Goal: Communication & Community: Share content

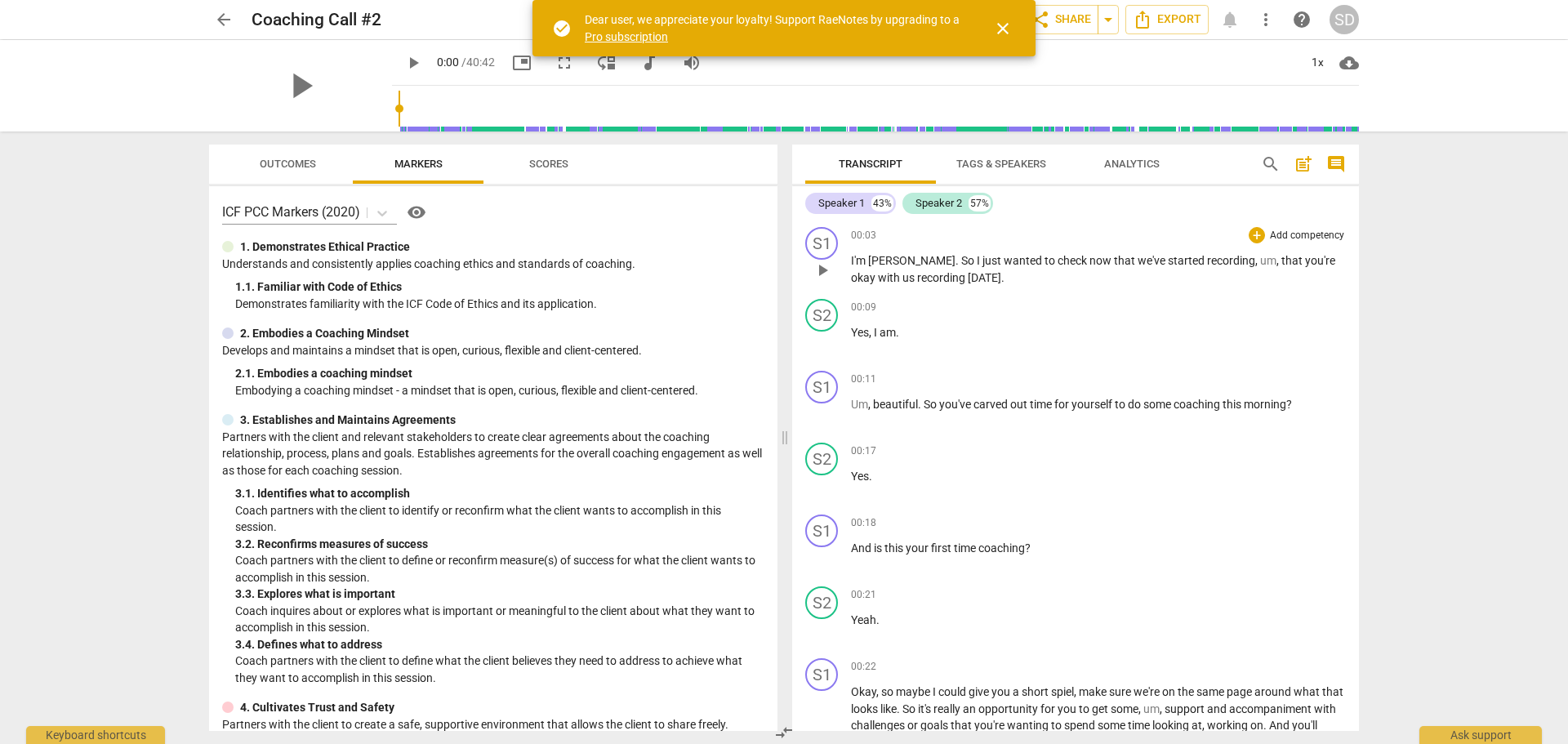
click at [1089, 263] on span "now" at bounding box center [1101, 260] width 24 height 13
drag, startPoint x: 902, startPoint y: 258, endPoint x: 844, endPoint y: 266, distance: 58.5
click at [844, 266] on div "S1 play_arrow pause 00:03 + Add competency keyboard_arrow_right I'm [PERSON_NAM…" at bounding box center [1075, 257] width 567 height 72
click at [1003, 31] on span "close" at bounding box center [1003, 29] width 20 height 20
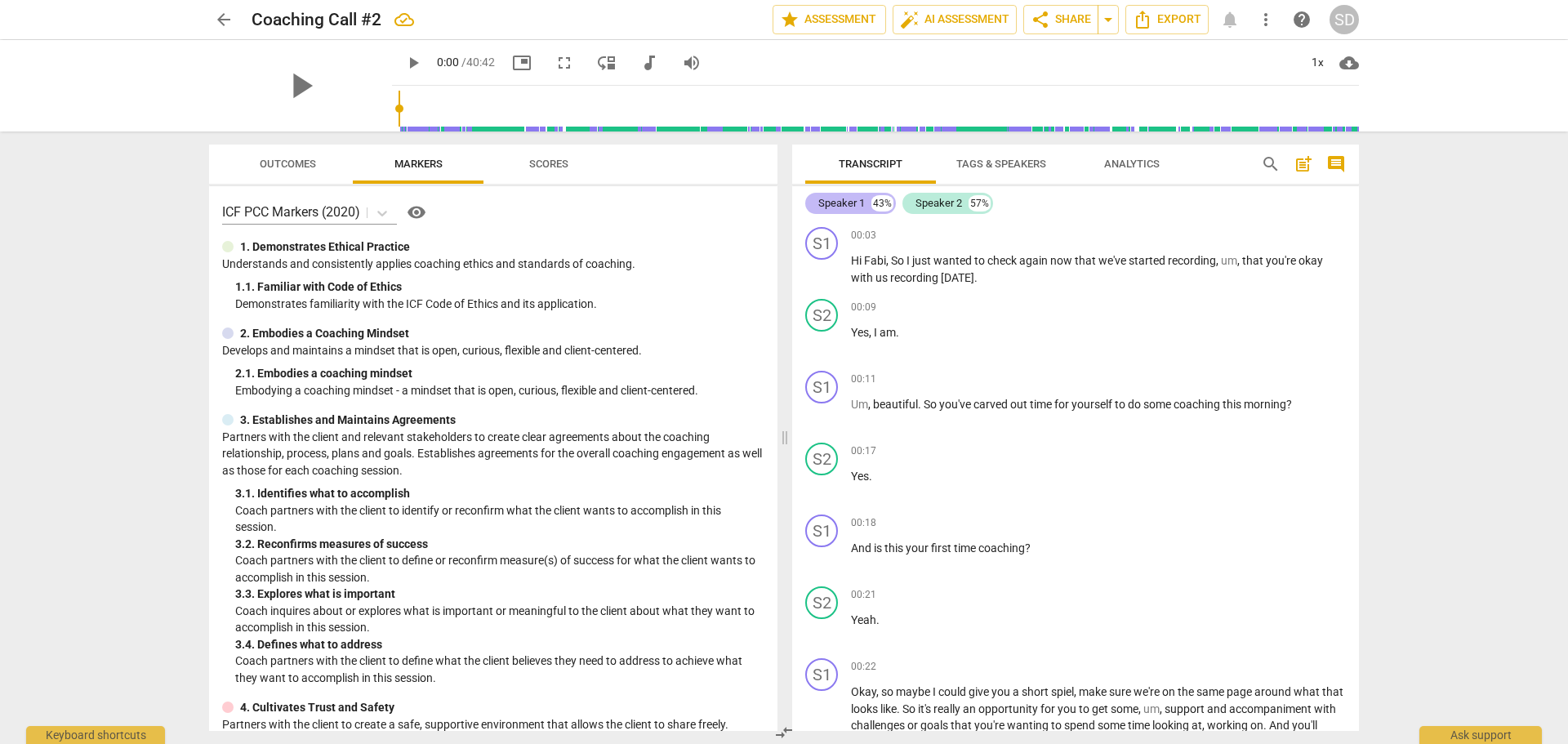
click at [841, 204] on div "Speaker 1" at bounding box center [841, 203] width 47 height 16
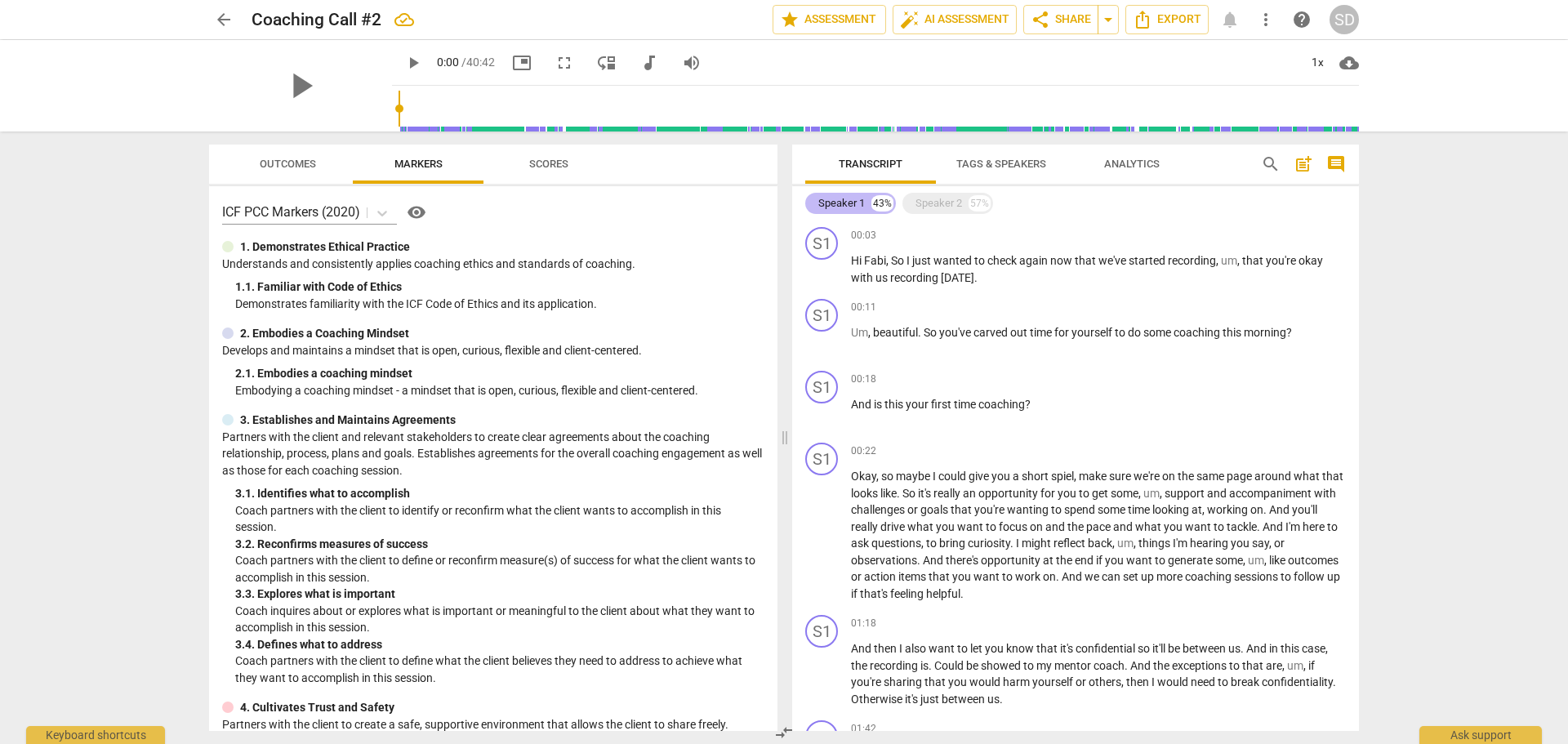
click at [841, 204] on div "Speaker 1" at bounding box center [841, 203] width 47 height 16
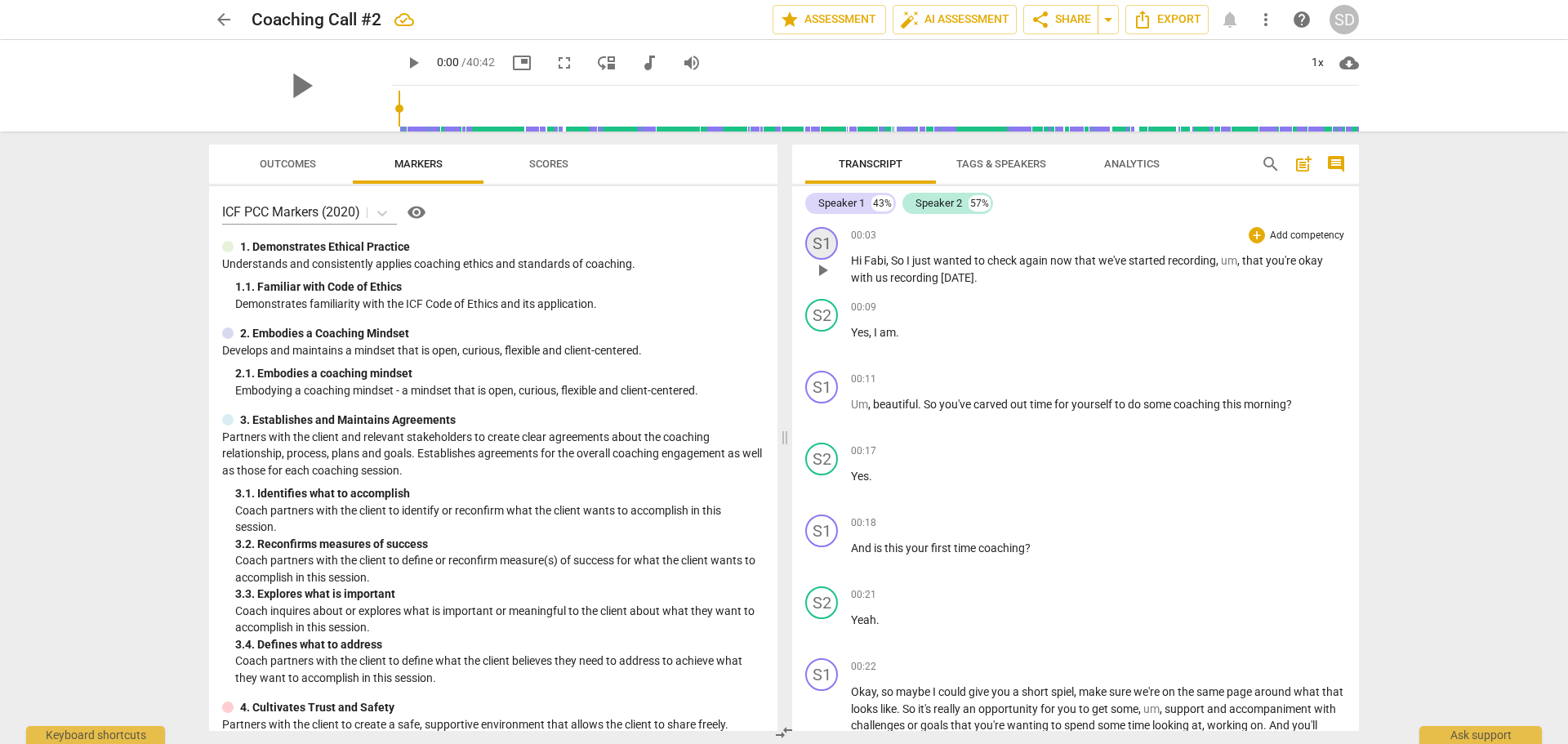
click at [826, 242] on div "S1" at bounding box center [822, 243] width 32 height 32
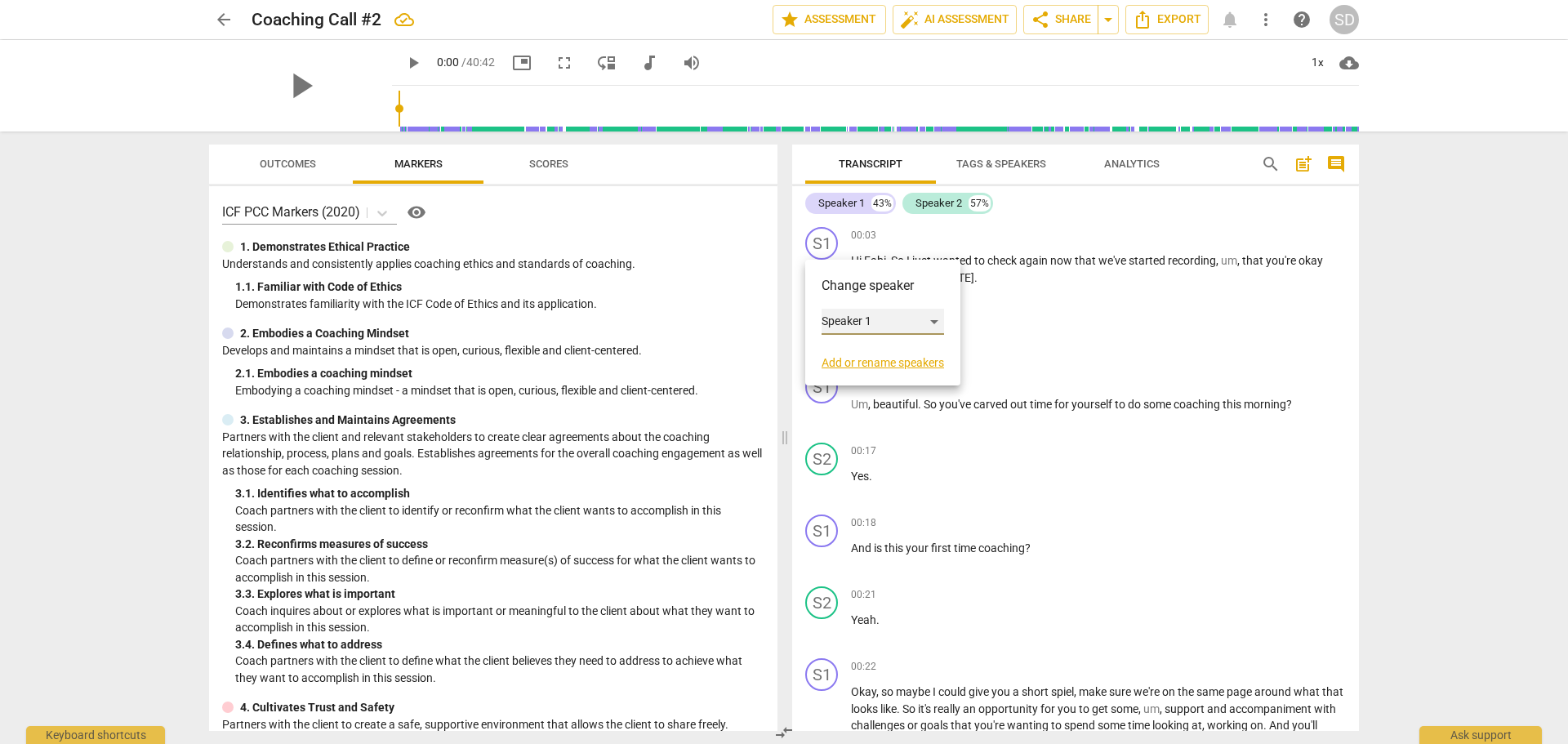
click at [872, 323] on div "Speaker 1" at bounding box center [883, 321] width 122 height 26
click at [957, 361] on div at bounding box center [784, 372] width 1568 height 744
click at [921, 366] on link "Add or rename speakers" at bounding box center [883, 363] width 122 height 13
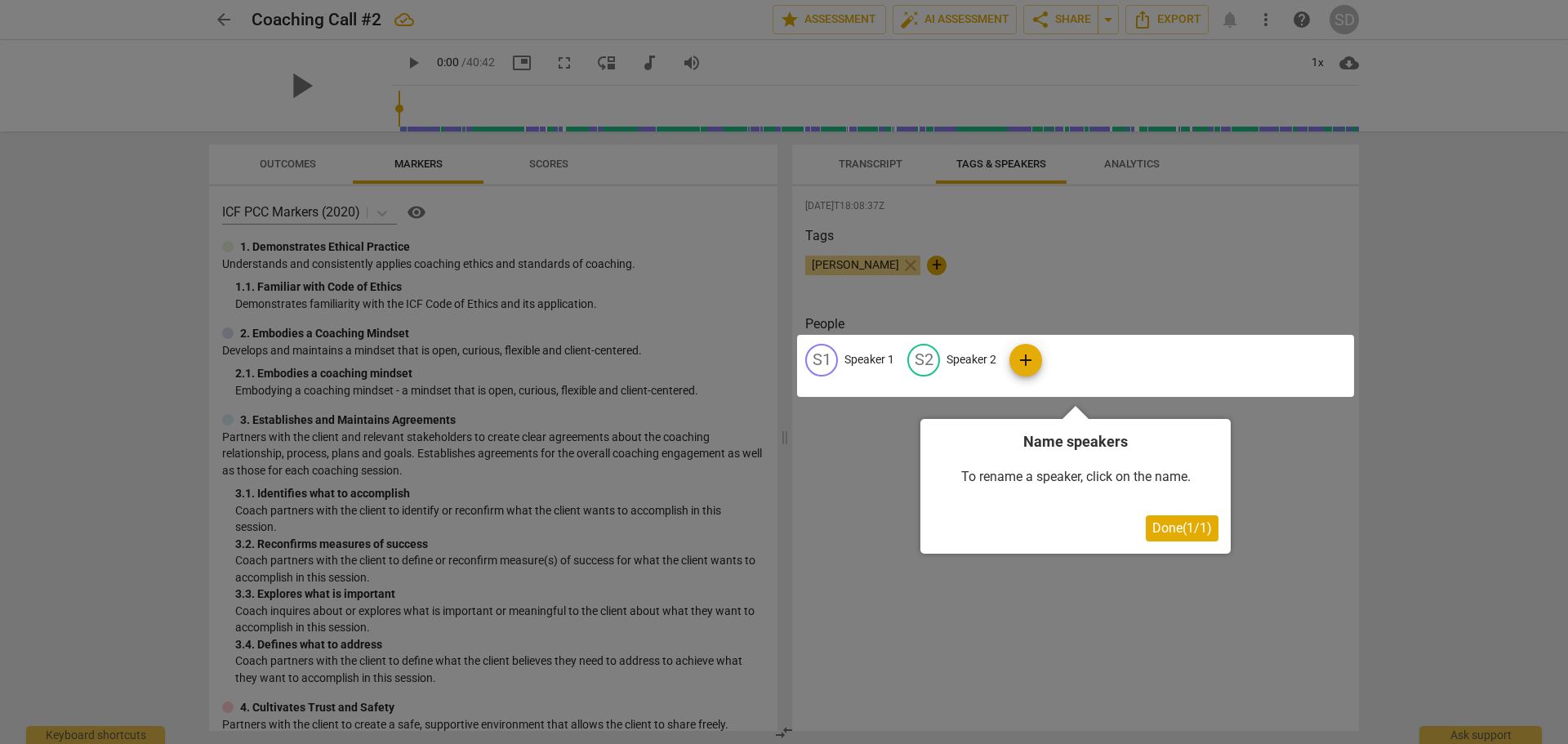
click at [1178, 533] on span "Done ( 1 / 1 )" at bounding box center [1182, 527] width 59 height 15
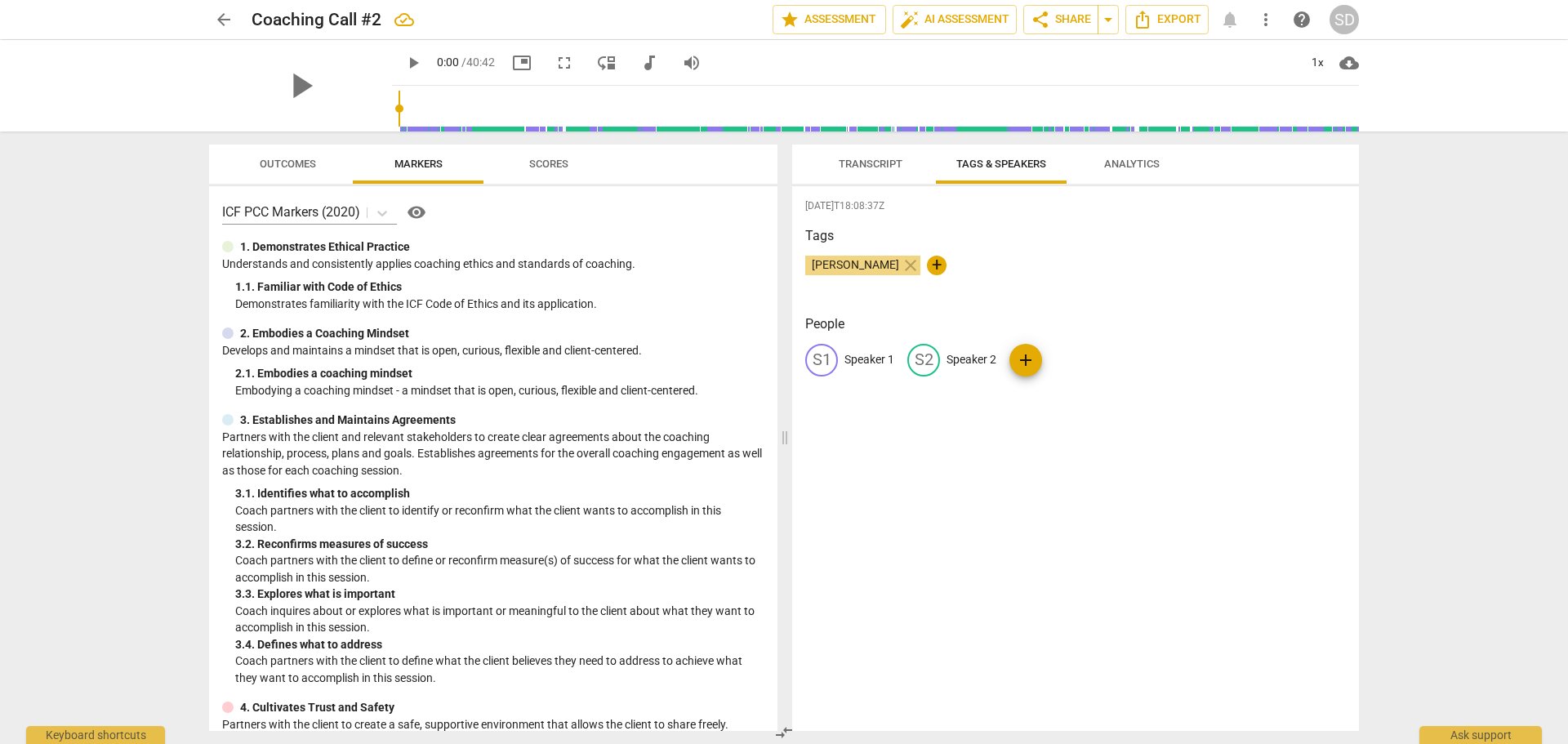
click at [863, 359] on p "Speaker 1" at bounding box center [868, 359] width 49 height 17
click at [844, 267] on span "[PERSON_NAME]" at bounding box center [856, 264] width 101 height 13
click at [826, 362] on span "edit" at bounding box center [822, 360] width 20 height 20
type input "[PERSON_NAME]"
click at [1079, 359] on p "Speaker 2" at bounding box center [1077, 359] width 49 height 17
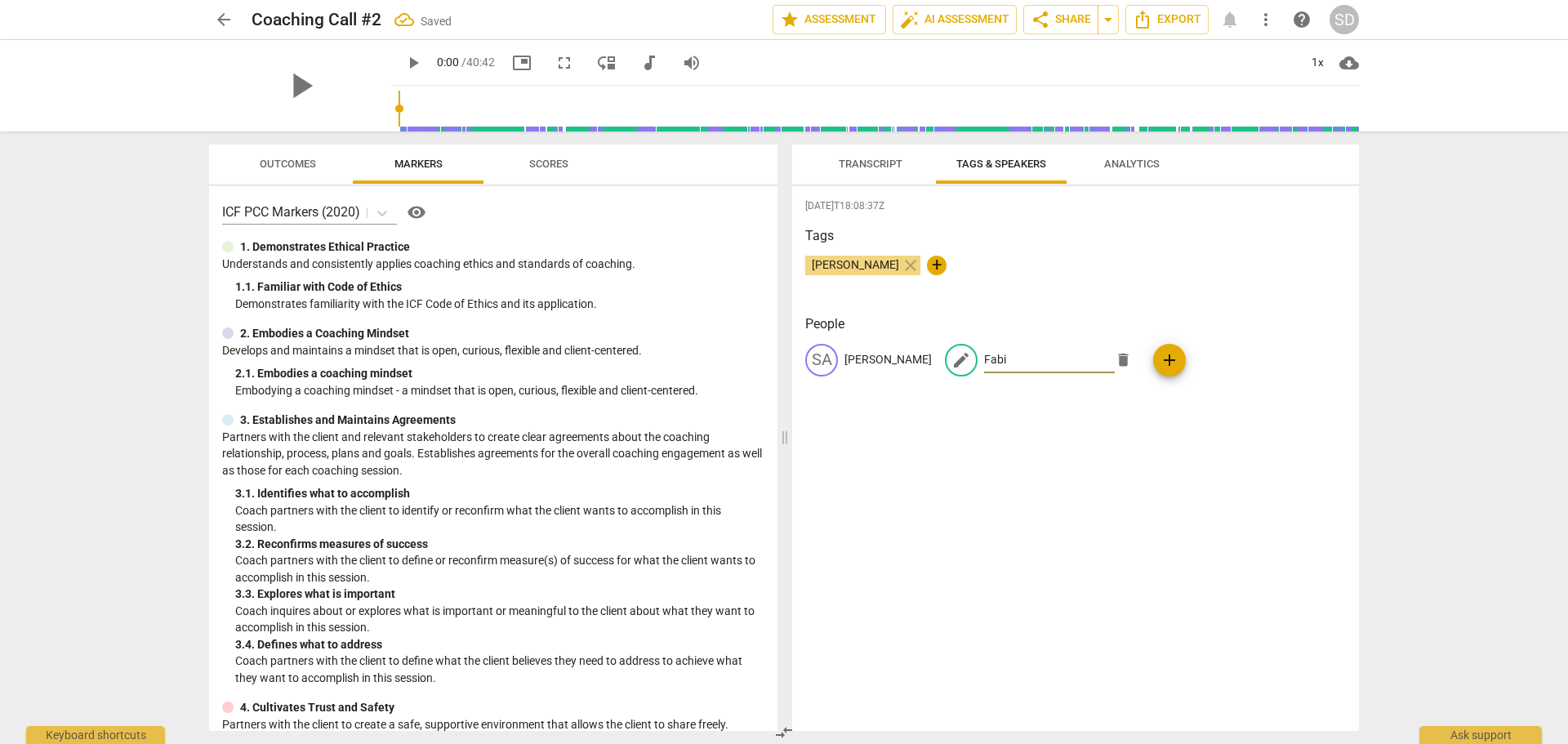
type input "Fabi"
click at [1061, 287] on div "[PERSON_NAME] close +" at bounding box center [1076, 272] width 541 height 32
click at [858, 162] on span "Transcript" at bounding box center [870, 164] width 64 height 13
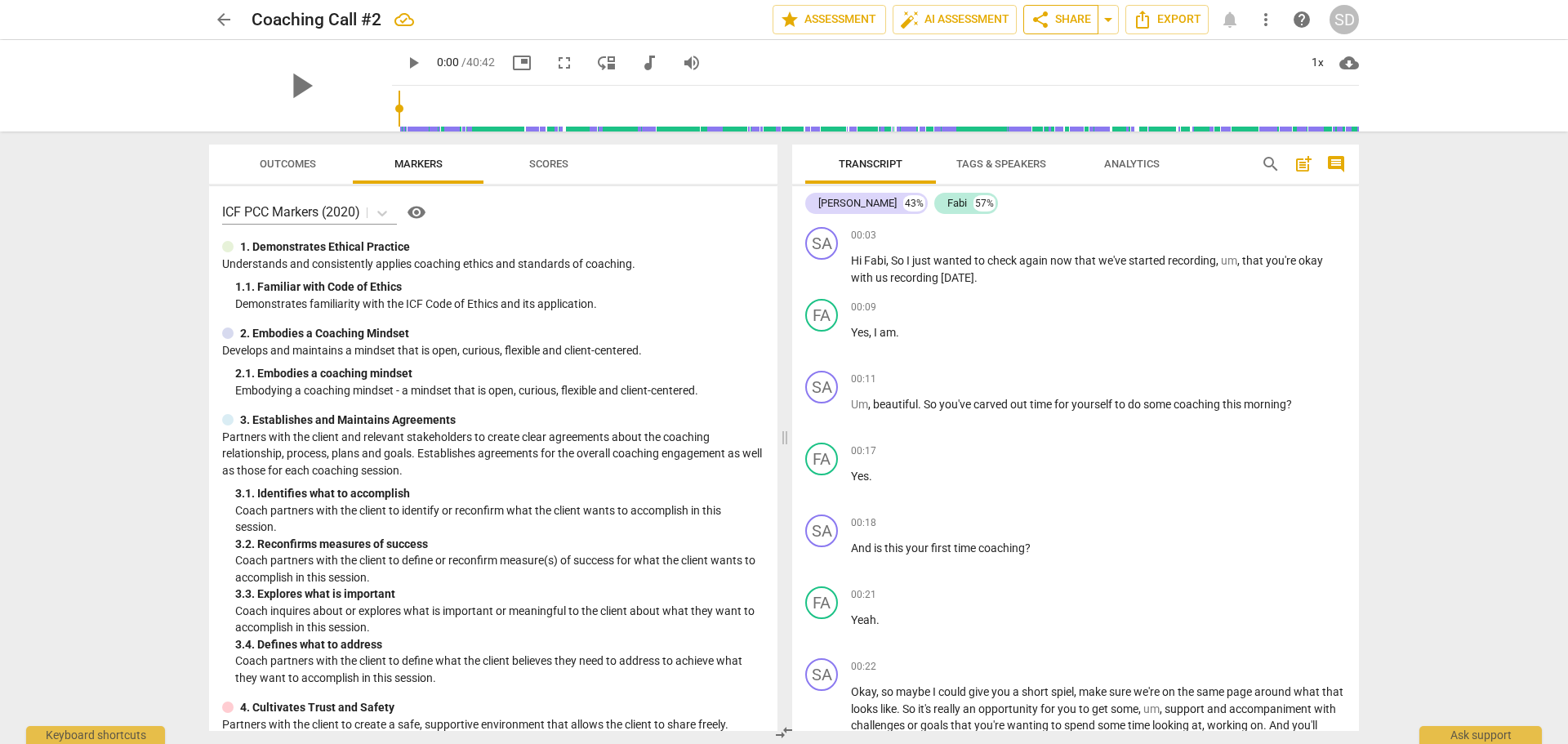
click at [1084, 20] on span "share Share" at bounding box center [1061, 20] width 60 height 20
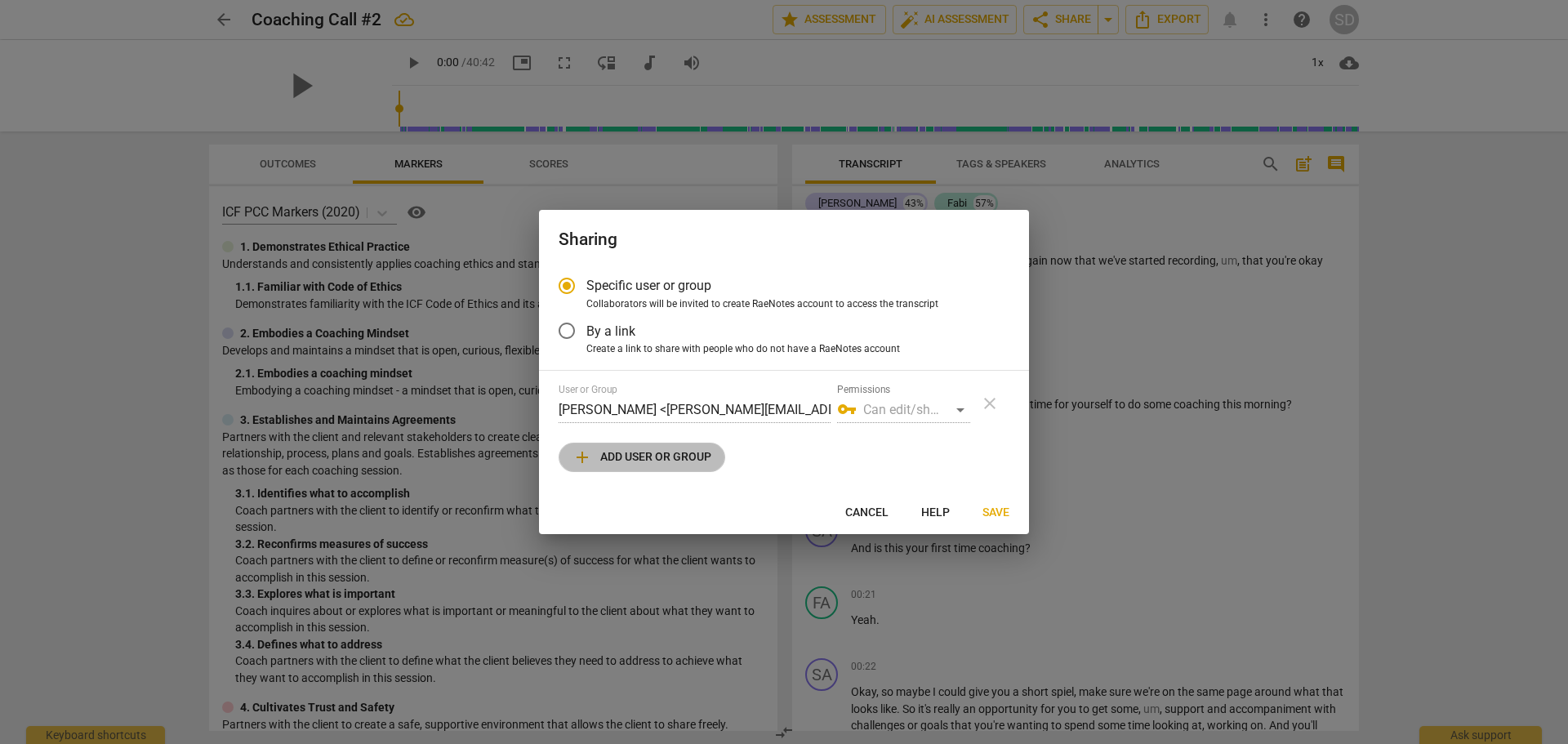
click at [683, 460] on span "add Add user or group" at bounding box center [642, 457] width 139 height 20
radio input "false"
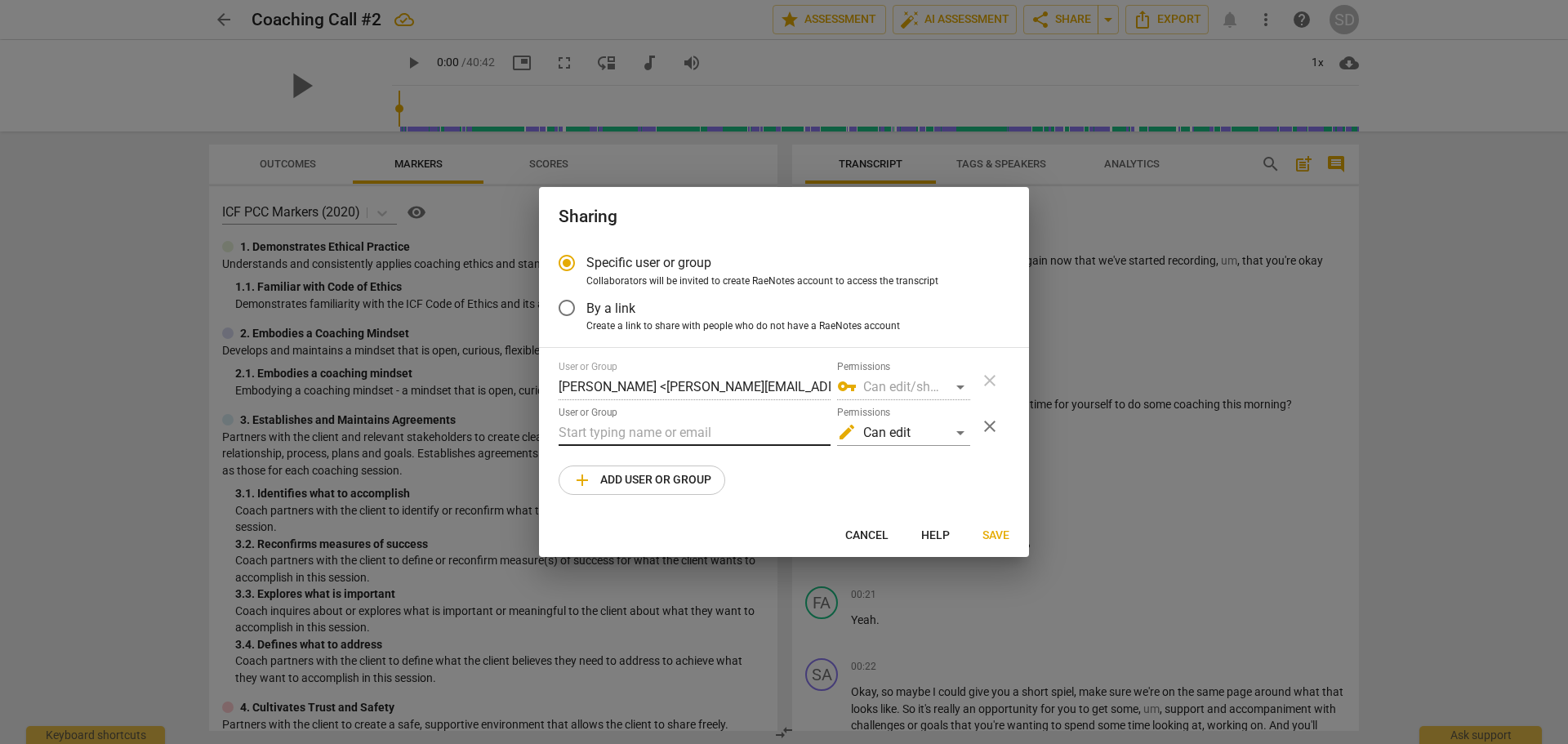
click at [675, 431] on input "text" at bounding box center [694, 433] width 272 height 26
drag, startPoint x: 614, startPoint y: 432, endPoint x: 522, endPoint y: 433, distance: 92.0
click at [522, 433] on div "Sharing Specific user or group Collaborators will be invited to create RaeNotes…" at bounding box center [784, 372] width 1568 height 744
paste input "[PERSON_NAME][EMAIL_ADDRESS][DOMAIN_NAME]"
type input "[PERSON_NAME][EMAIL_ADDRESS][DOMAIN_NAME]"
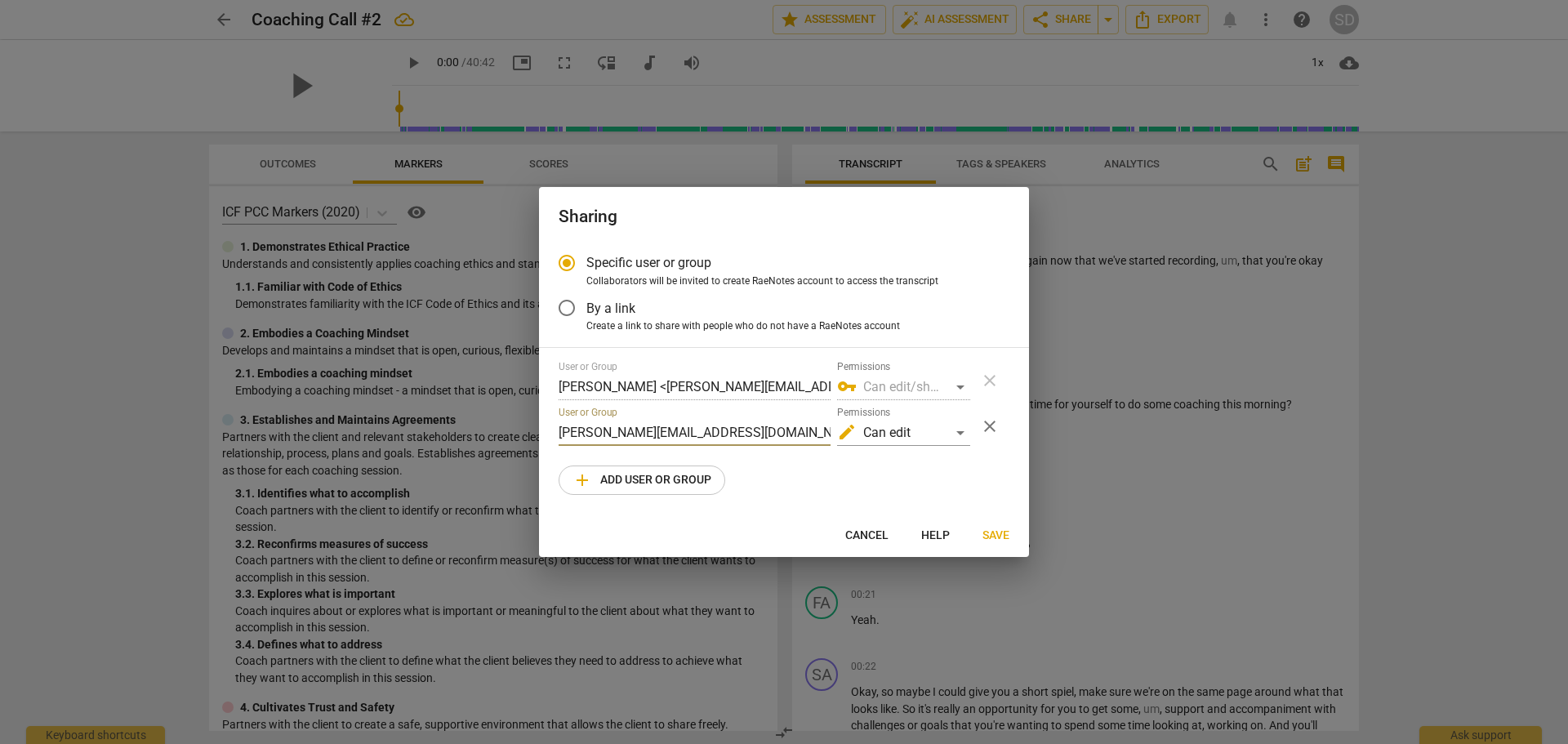
click at [993, 532] on span "Save" at bounding box center [996, 536] width 27 height 16
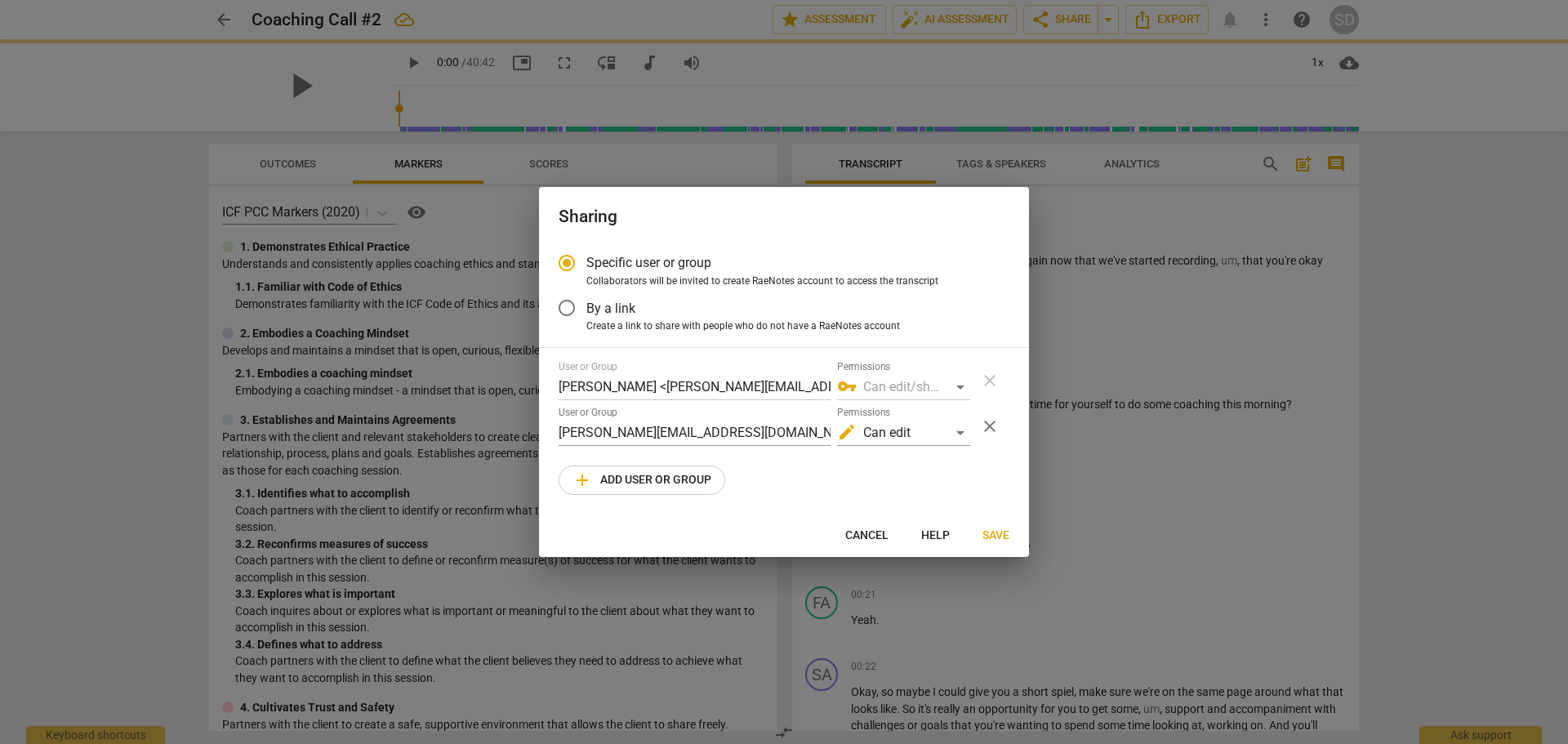
radio input "false"
type input "[PERSON_NAME] <[PERSON_NAME][EMAIL_ADDRESS][DOMAIN_NAME]>"
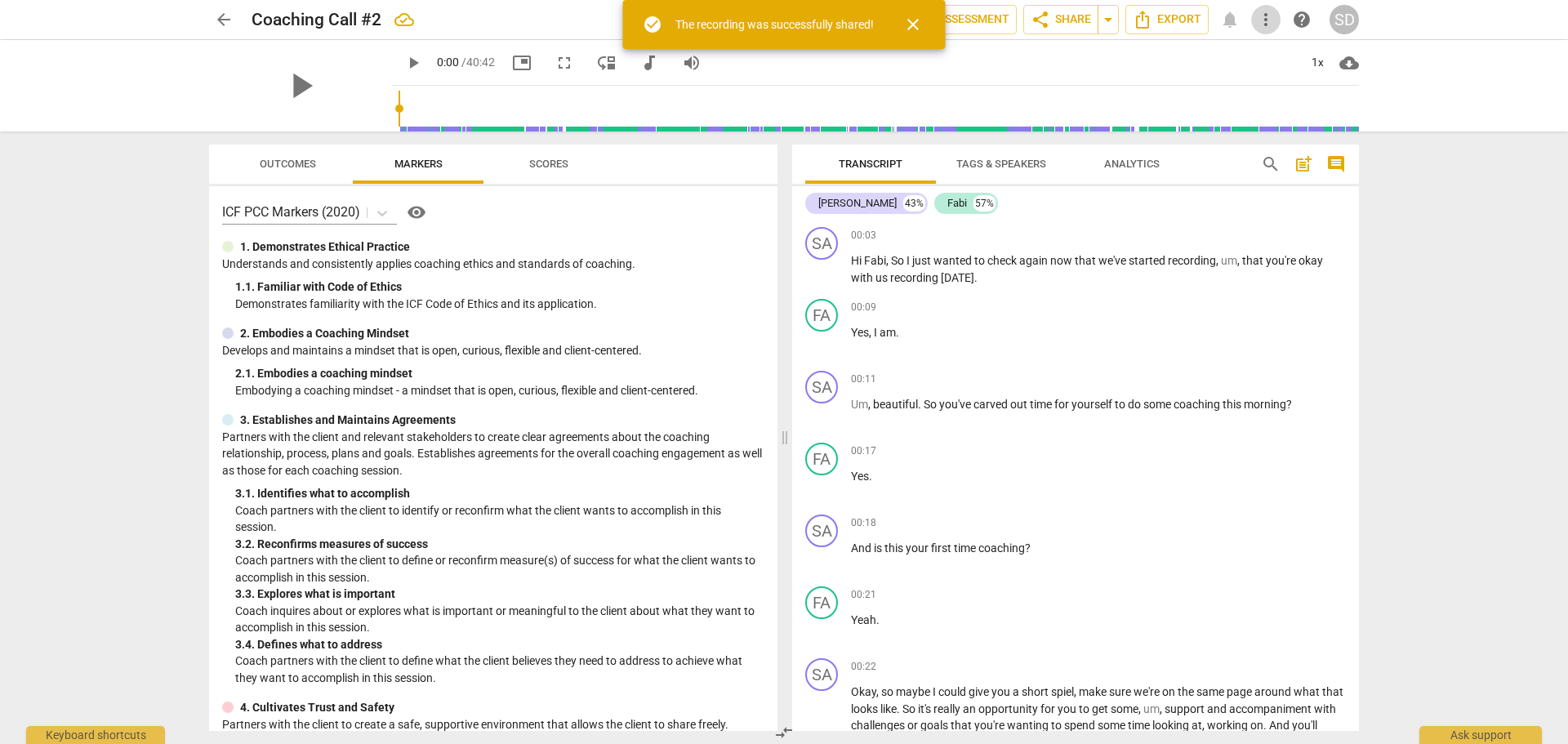
click at [1269, 22] on span "more_vert" at bounding box center [1266, 20] width 20 height 20
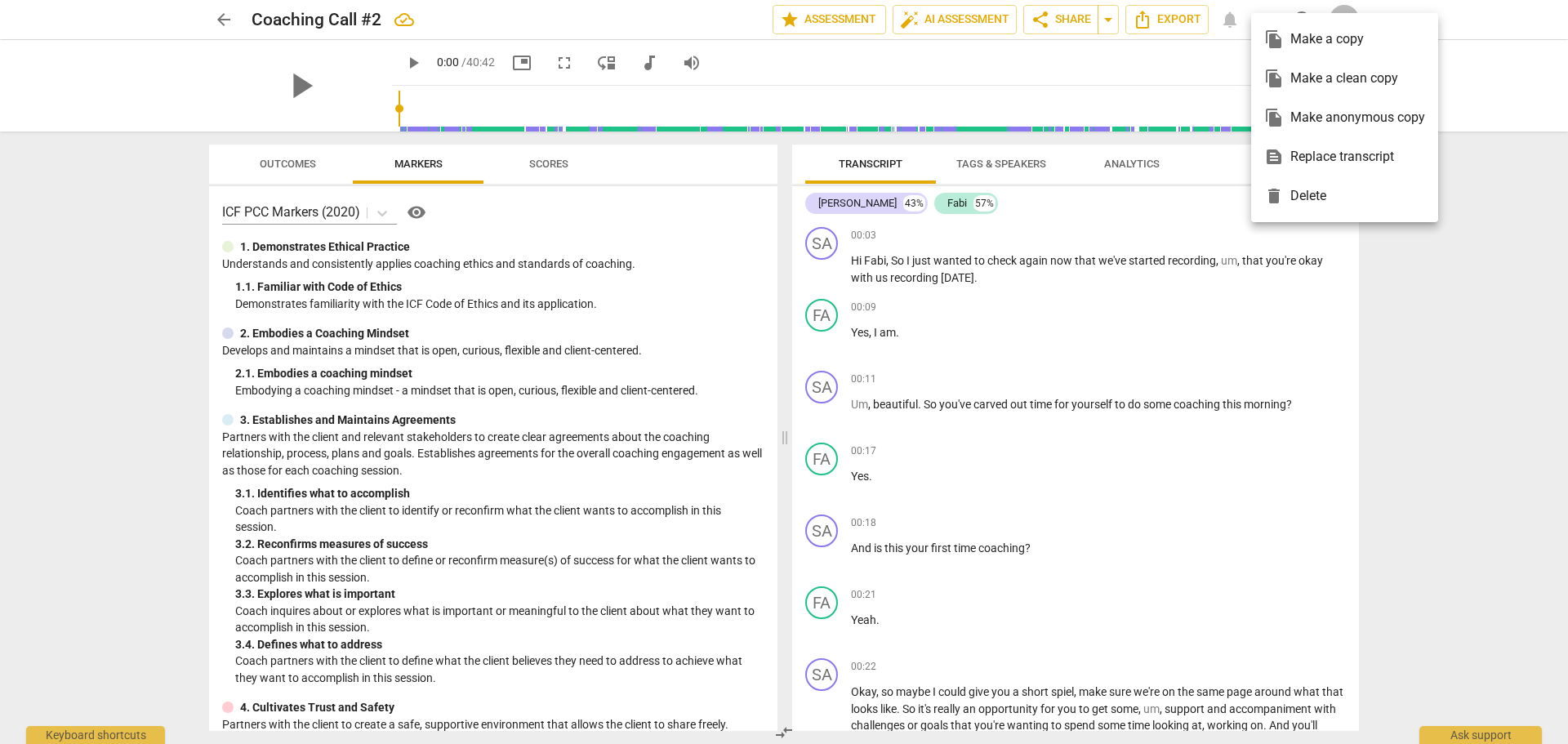
click at [1193, 64] on div at bounding box center [784, 372] width 1568 height 744
